Goal: Ask a question

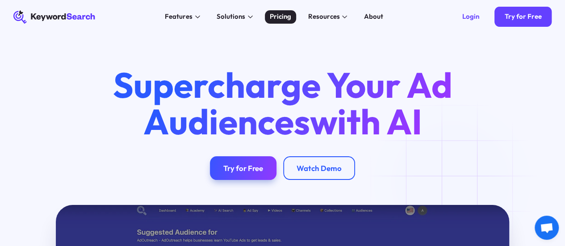
click at [284, 21] on div "Pricing" at bounding box center [280, 17] width 21 height 10
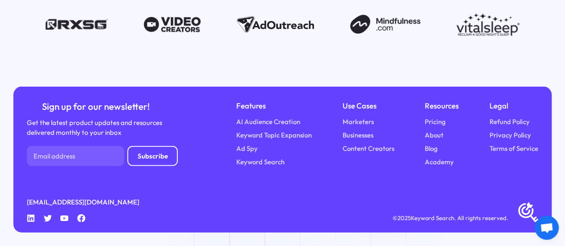
scroll to position [1102, 0]
click at [547, 225] on span "Mở cuộc trò chuyện" at bounding box center [547, 229] width 14 height 12
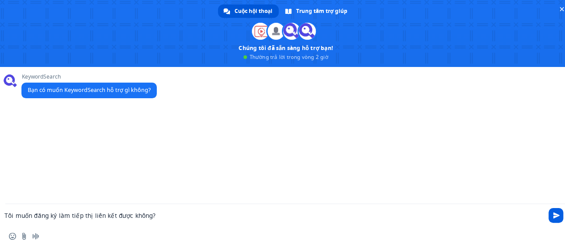
type textarea "Tôi muốn đăng ký làm tiếp thị liên kết được không?"
click at [555, 213] on span "Gửi" at bounding box center [556, 215] width 7 height 7
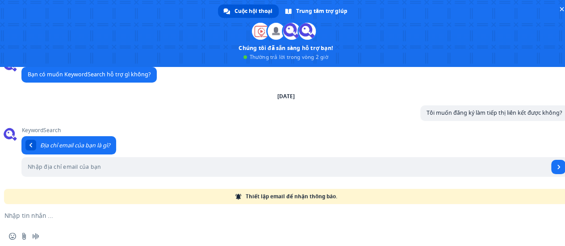
scroll to position [16, 0]
type input "[EMAIL_ADDRESS][DOMAIN_NAME]"
click at [557, 168] on span "Gửi" at bounding box center [559, 167] width 4 height 4
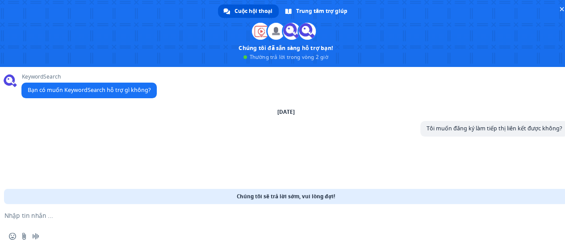
scroll to position [0, 0]
